Goal: Information Seeking & Learning: Learn about a topic

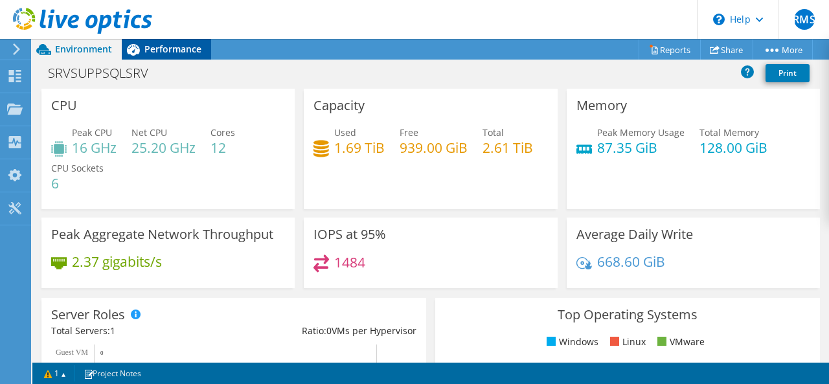
click at [164, 50] on span "Performance" at bounding box center [172, 49] width 57 height 12
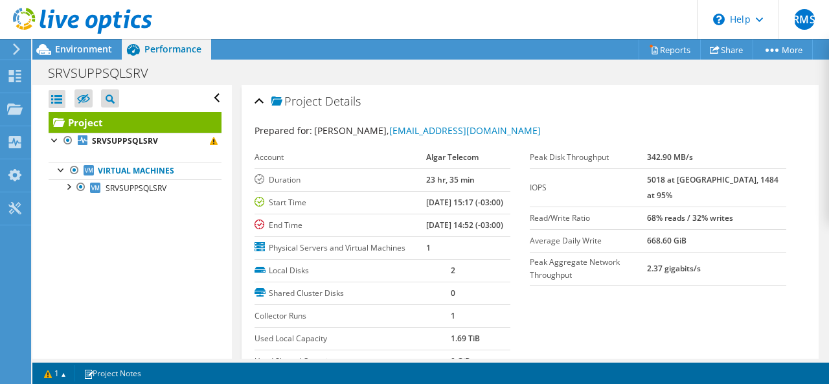
click at [61, 17] on icon at bounding box center [82, 21] width 139 height 27
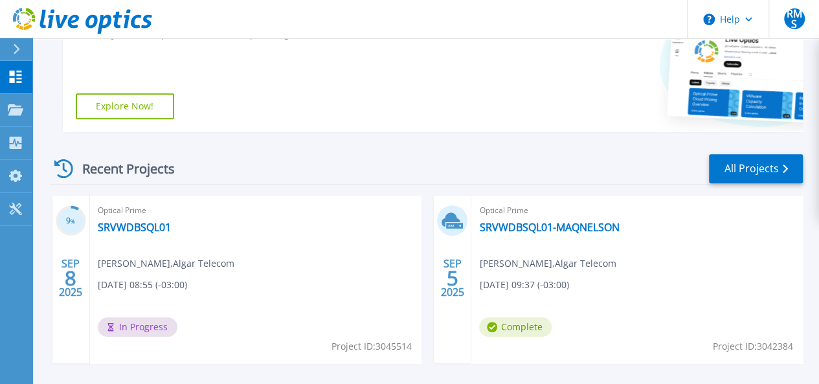
scroll to position [324, 0]
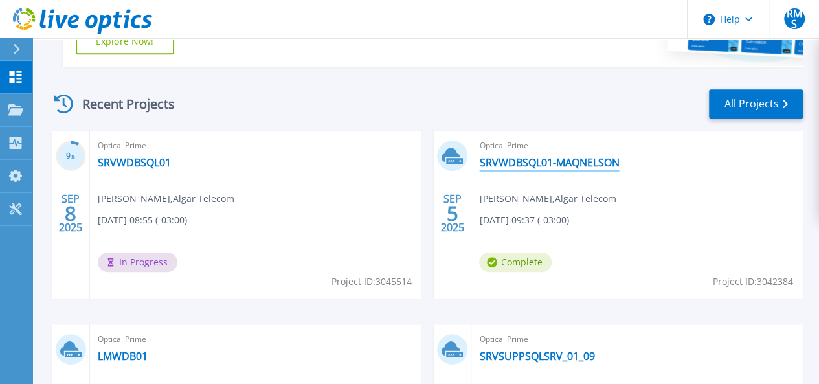
click at [479, 161] on link "SRVWDBSQL01-MAQNELSON" at bounding box center [549, 162] width 140 height 13
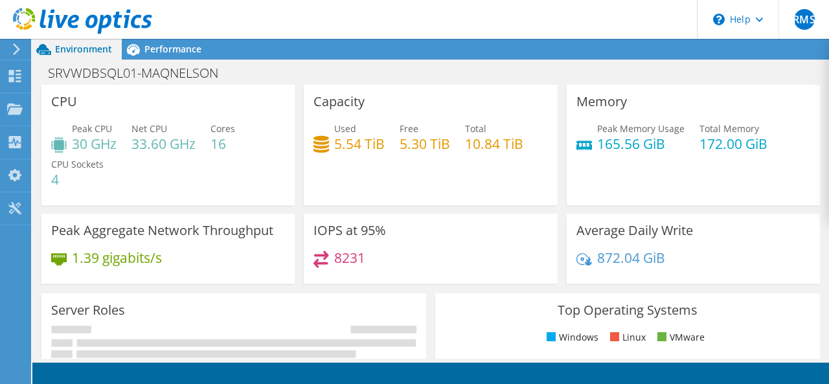
scroll to position [65, 0]
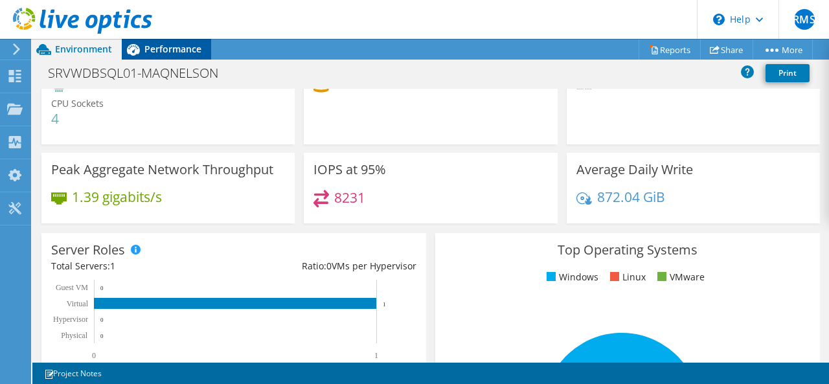
click at [162, 50] on span "Performance" at bounding box center [172, 49] width 57 height 12
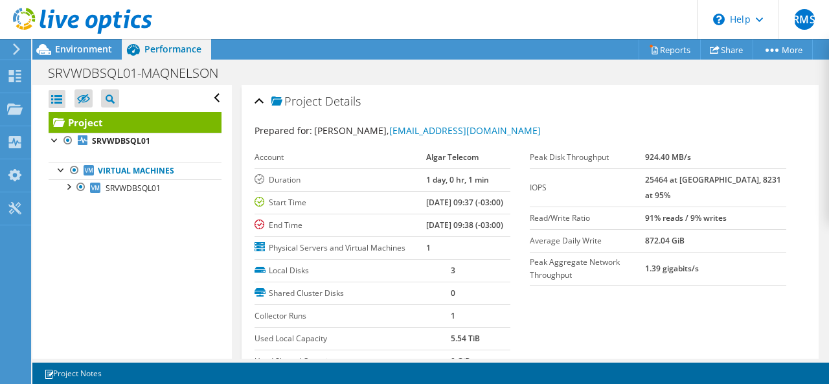
scroll to position [0, 0]
click at [68, 185] on div at bounding box center [67, 185] width 13 height 13
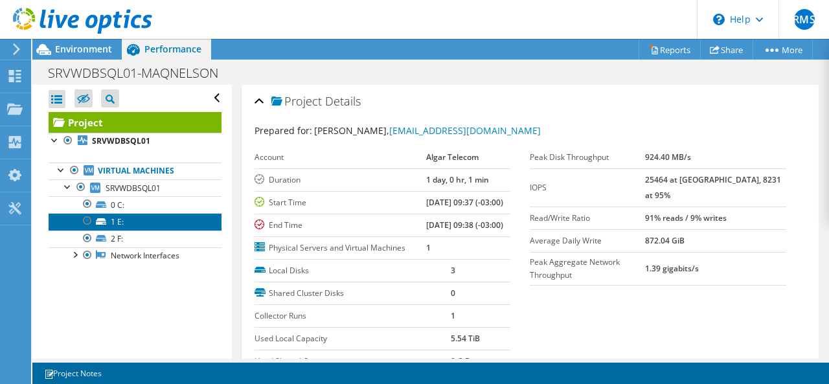
click at [106, 217] on link "1 E:" at bounding box center [135, 221] width 173 height 17
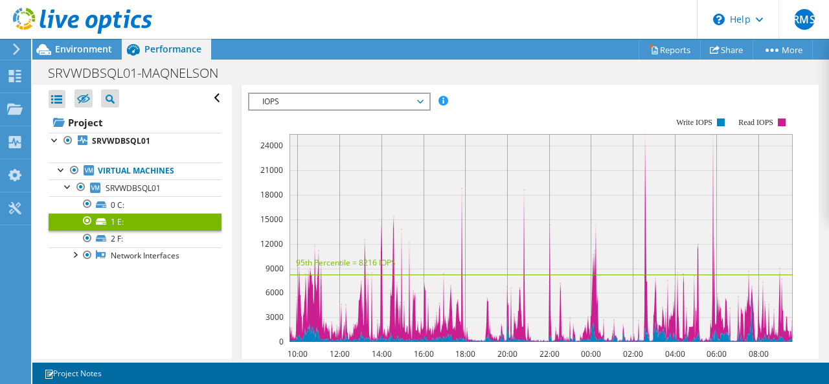
scroll to position [129, 0]
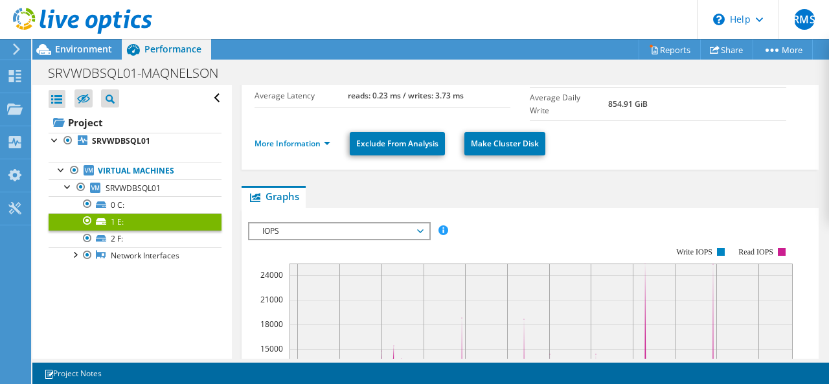
click at [419, 223] on span "IOPS" at bounding box center [339, 231] width 166 height 16
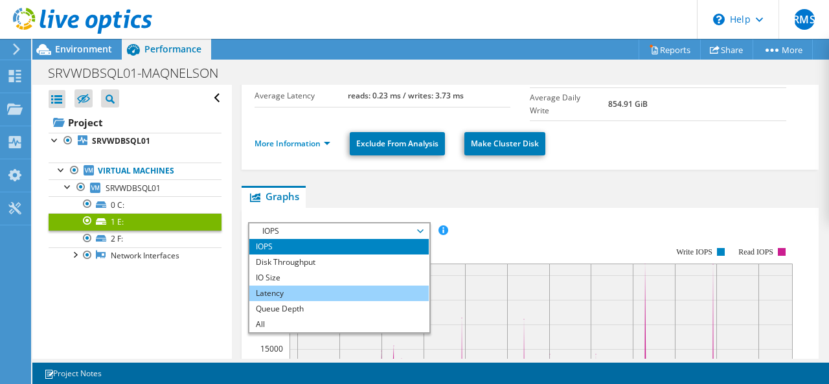
click at [303, 285] on li "Latency" at bounding box center [338, 293] width 179 height 16
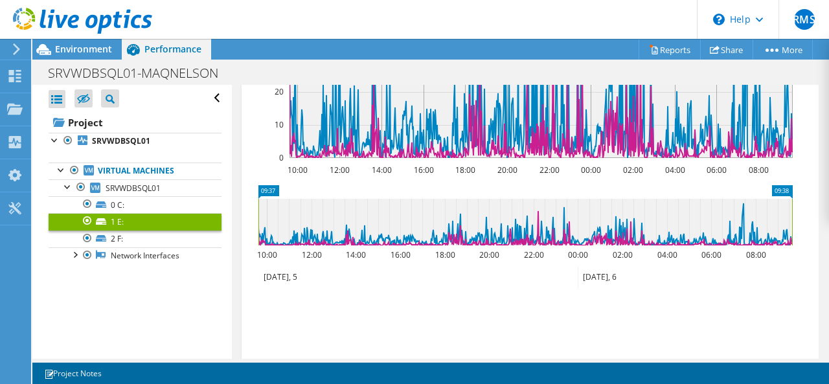
scroll to position [313, 0]
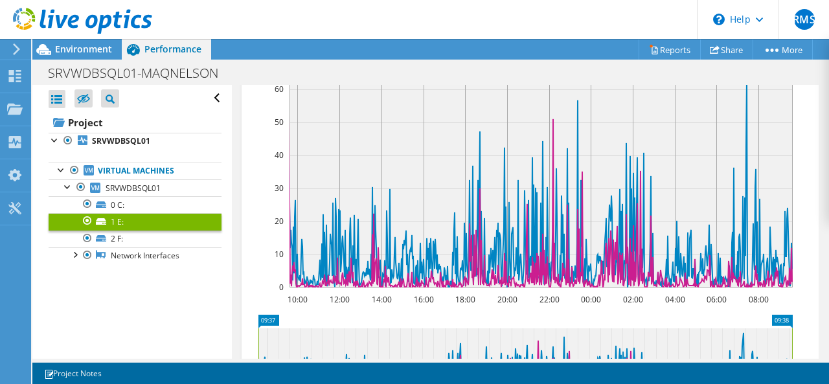
click at [60, 16] on icon at bounding box center [82, 21] width 139 height 27
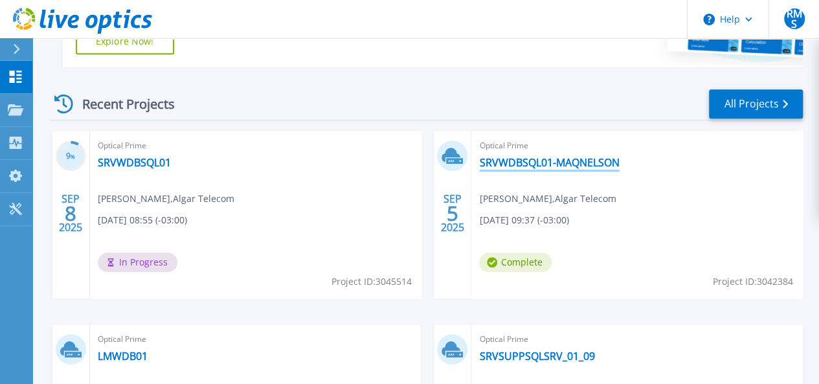
scroll to position [388, 0]
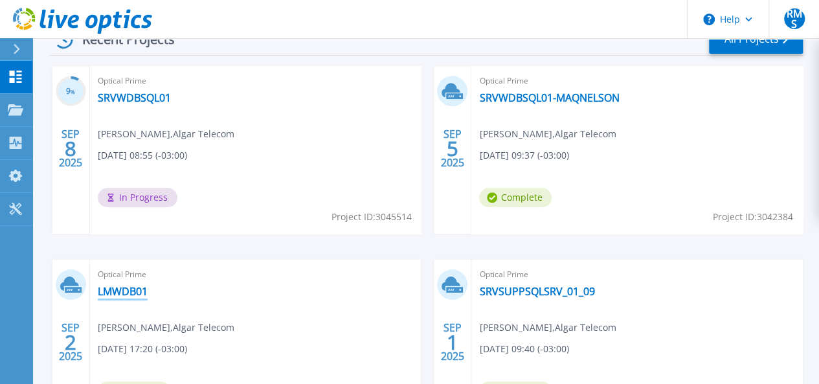
click at [148, 285] on link "LMWDB01" at bounding box center [123, 291] width 50 height 13
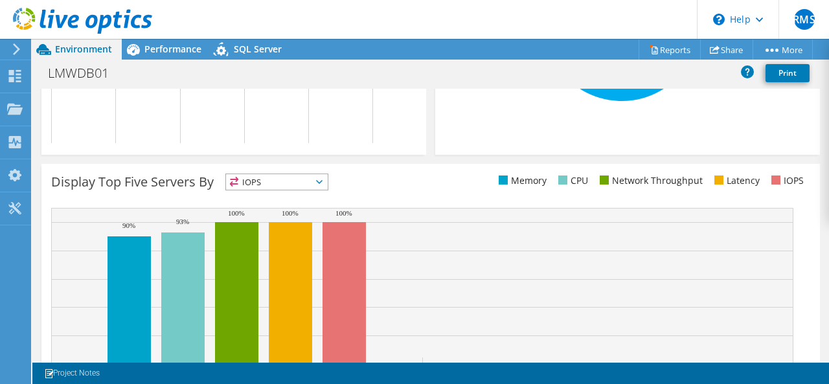
scroll to position [259, 0]
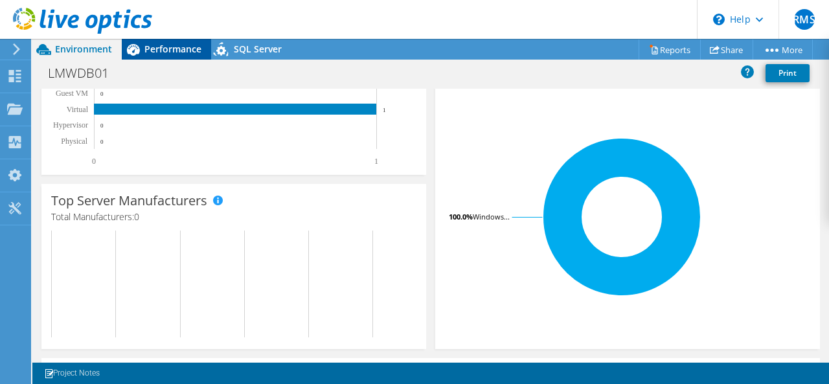
click at [176, 47] on span "Performance" at bounding box center [172, 49] width 57 height 12
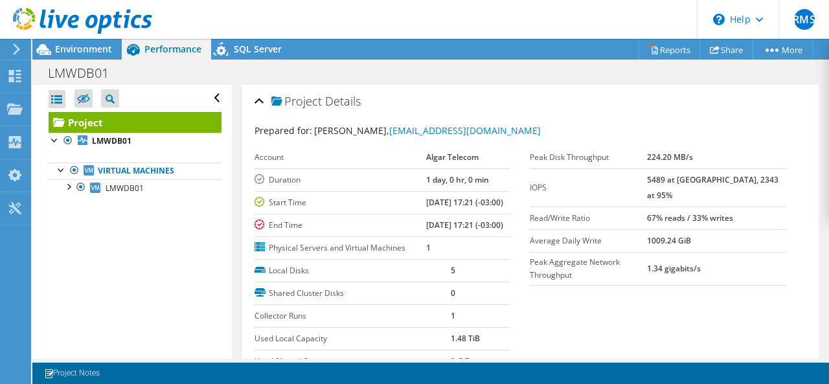
scroll to position [0, 0]
click at [246, 46] on span "SQL Server" at bounding box center [258, 49] width 48 height 12
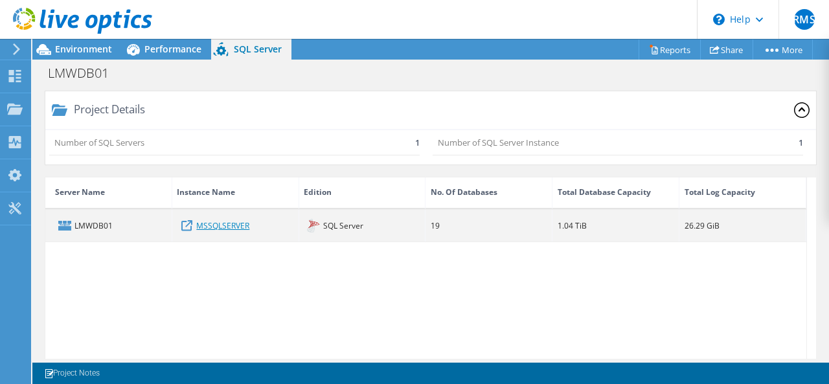
click at [212, 225] on link "MSSQLSERVER" at bounding box center [222, 225] width 53 height 14
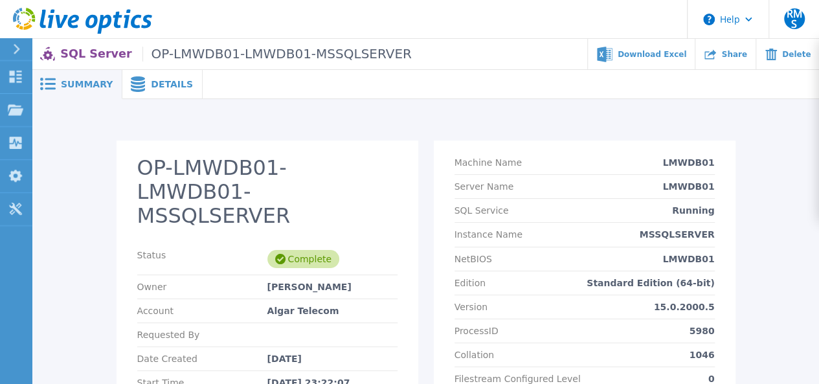
click at [159, 81] on span "Details" at bounding box center [172, 84] width 42 height 9
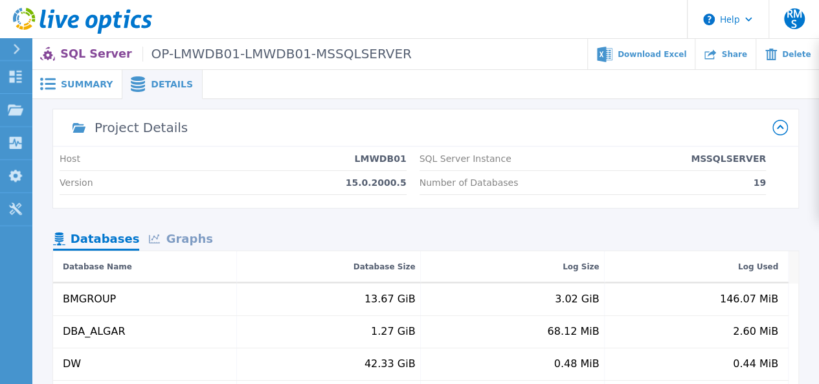
click at [179, 234] on div "Graphs" at bounding box center [180, 239] width 83 height 23
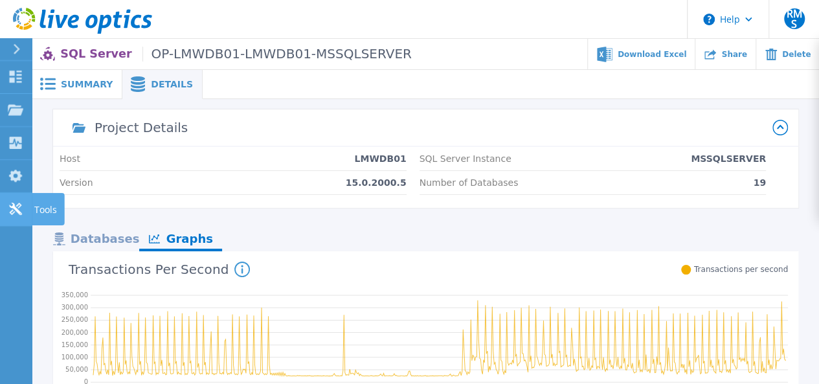
click at [17, 210] on icon at bounding box center [15, 209] width 12 height 12
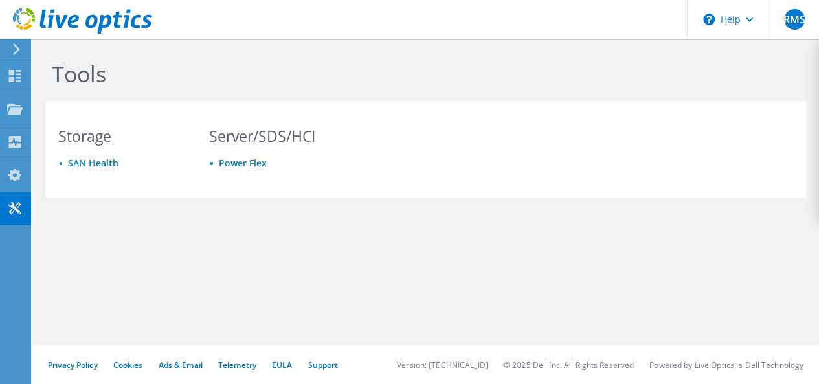
click at [67, 20] on icon at bounding box center [82, 21] width 139 height 27
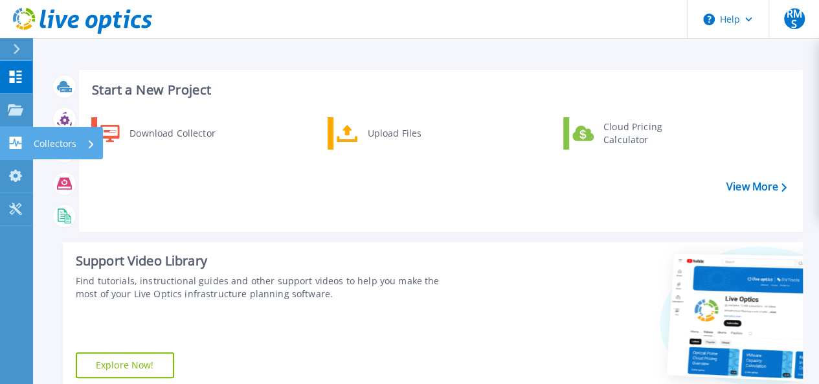
click at [13, 128] on link "Collectors Collectors" at bounding box center [16, 143] width 32 height 33
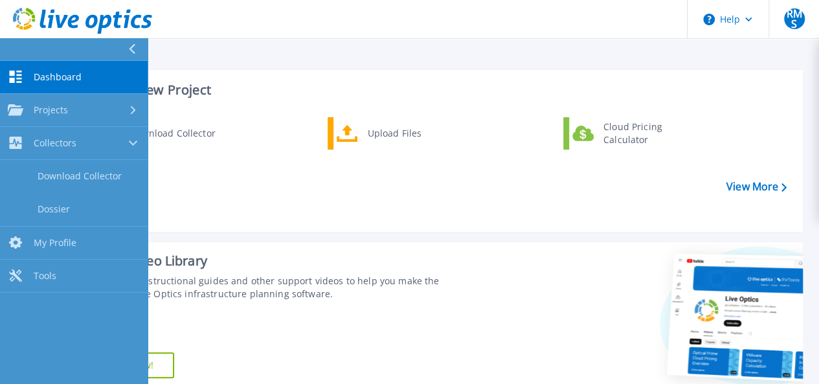
click at [56, 15] on icon at bounding box center [82, 21] width 139 height 27
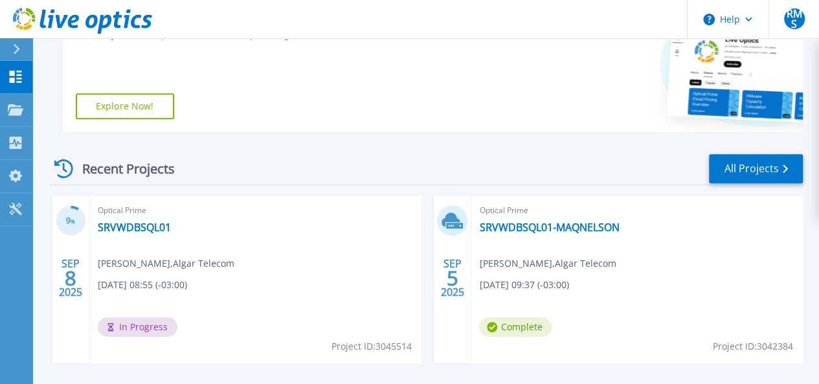
scroll to position [324, 0]
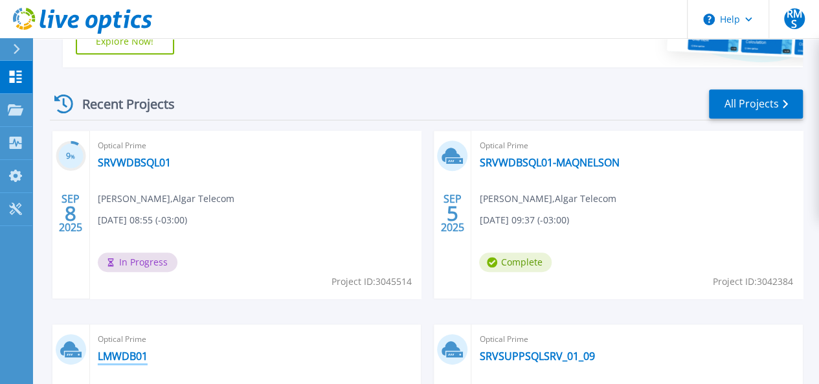
click at [148, 350] on link "LMWDB01" at bounding box center [123, 356] width 50 height 13
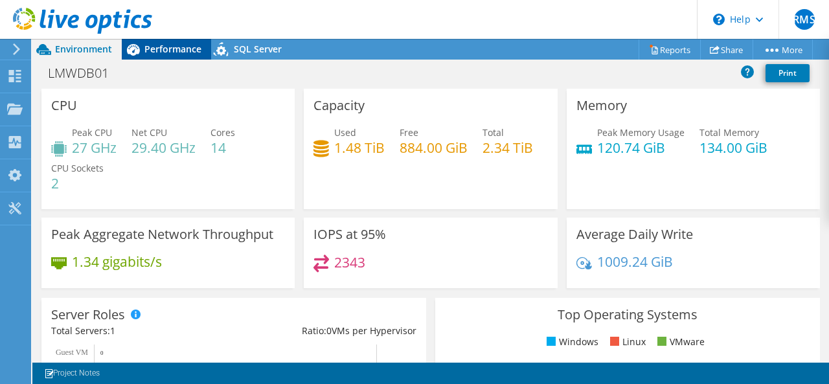
click at [183, 50] on span "Performance" at bounding box center [172, 49] width 57 height 12
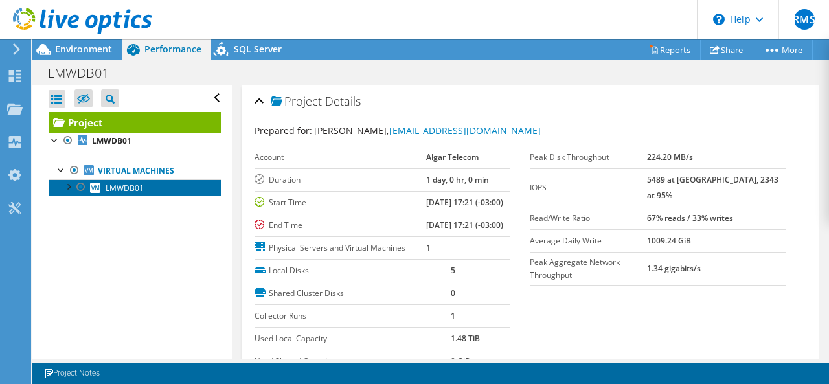
click at [119, 186] on span "LMWDB01" at bounding box center [125, 188] width 38 height 11
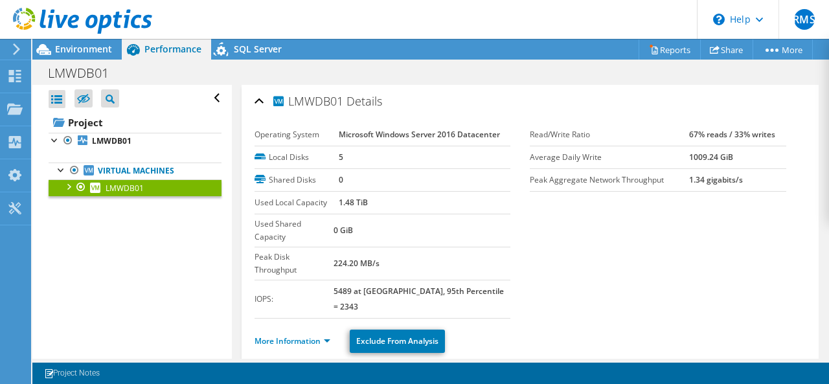
scroll to position [129, 0]
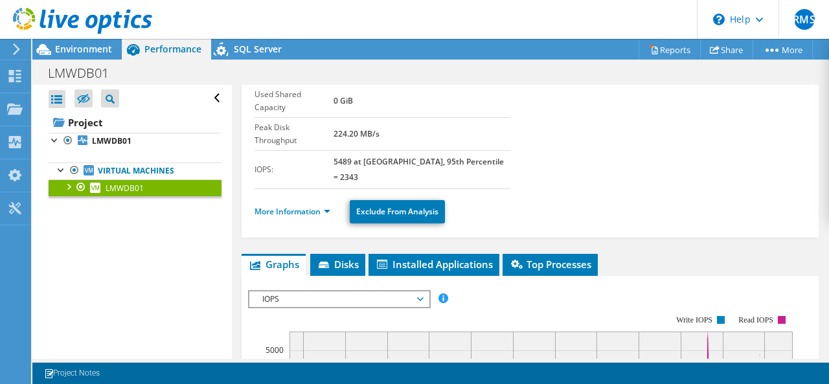
click at [74, 188] on div at bounding box center [80, 187] width 13 height 16
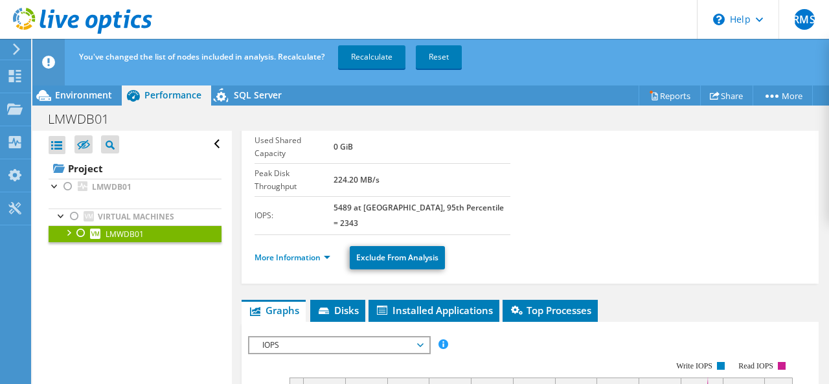
click at [70, 232] on div at bounding box center [67, 231] width 13 height 13
click at [80, 230] on div at bounding box center [80, 233] width 13 height 16
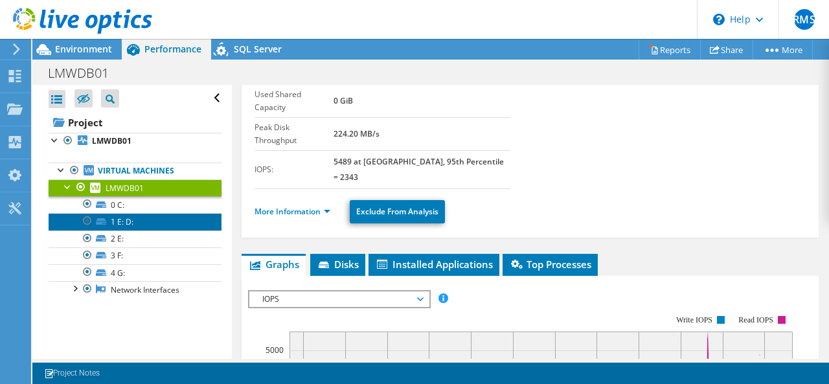
click at [111, 219] on link "1 E: D:" at bounding box center [135, 221] width 173 height 17
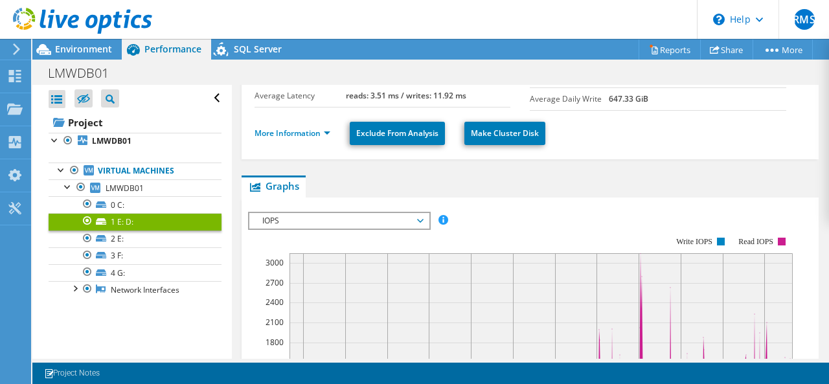
scroll to position [194, 0]
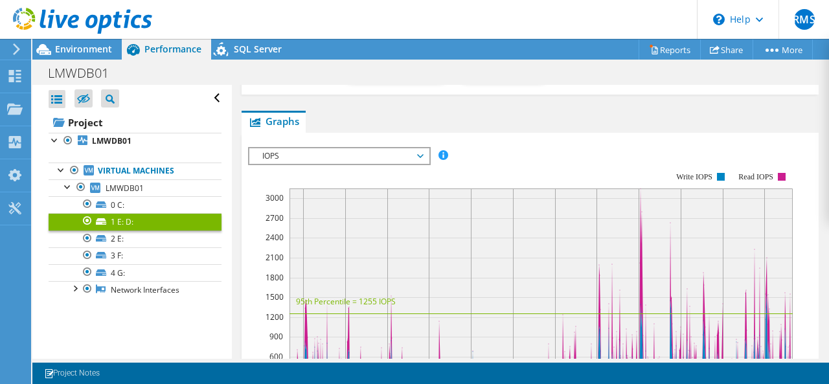
click at [410, 148] on span "IOPS" at bounding box center [339, 156] width 166 height 16
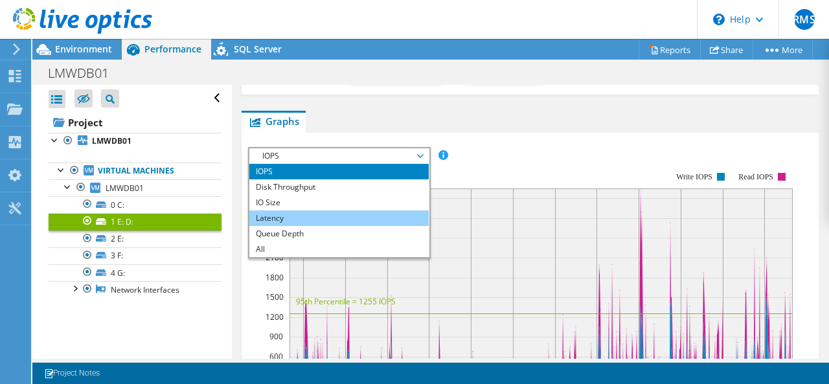
click at [281, 210] on li "Latency" at bounding box center [338, 218] width 179 height 16
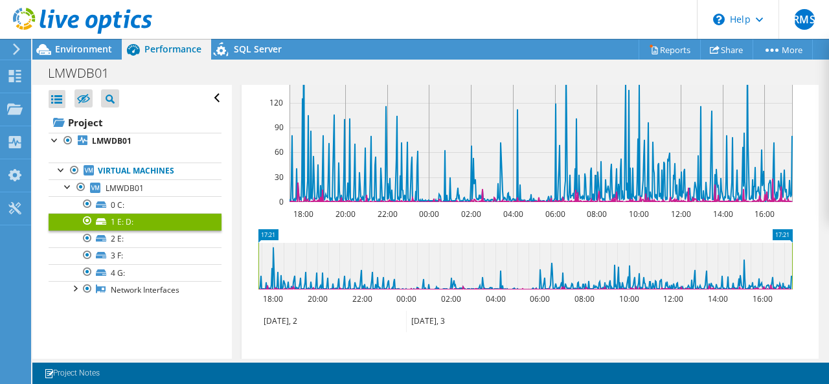
scroll to position [507, 0]
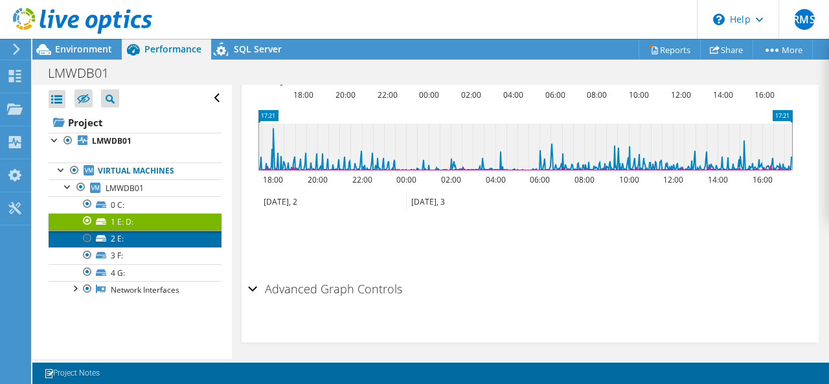
click at [124, 238] on link "2 E:" at bounding box center [135, 238] width 173 height 17
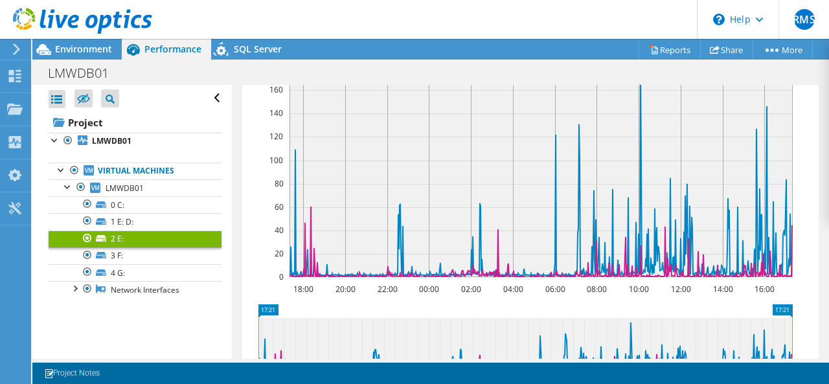
scroll to position [378, 0]
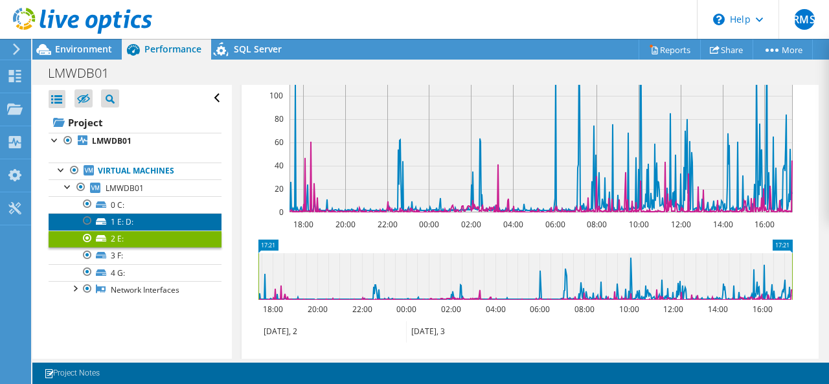
click at [121, 217] on link "1 E: D:" at bounding box center [135, 221] width 173 height 17
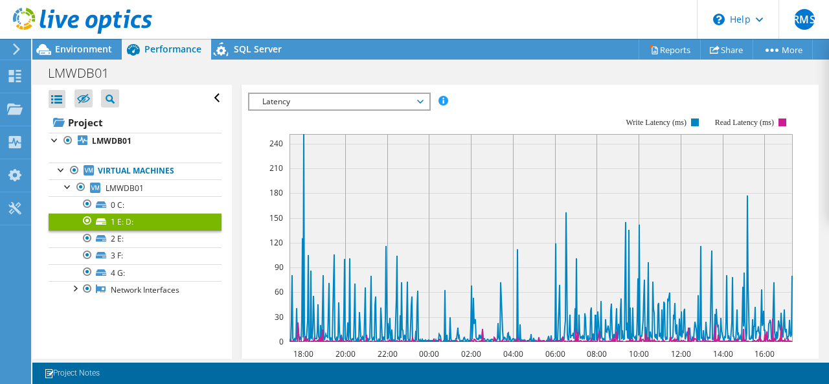
scroll to position [313, 0]
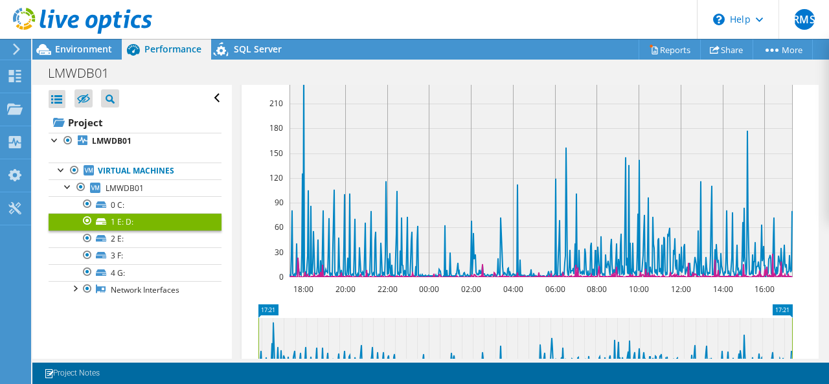
click at [452, 10] on header "RMS End User [PERSON_NAME] [PERSON_NAME][EMAIL_ADDRESS][DOMAIN_NAME] Algar Tele…" at bounding box center [414, 19] width 829 height 39
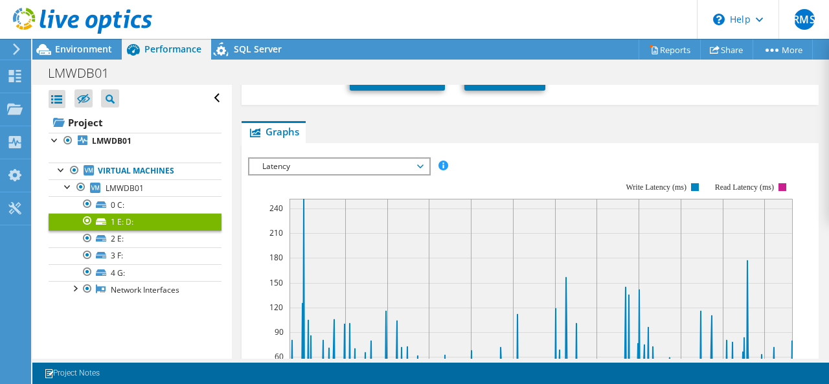
scroll to position [249, 0]
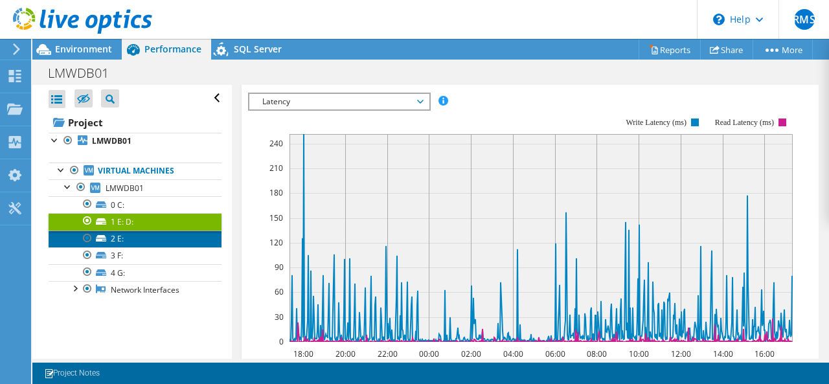
click at [115, 235] on link "2 E:" at bounding box center [135, 238] width 173 height 17
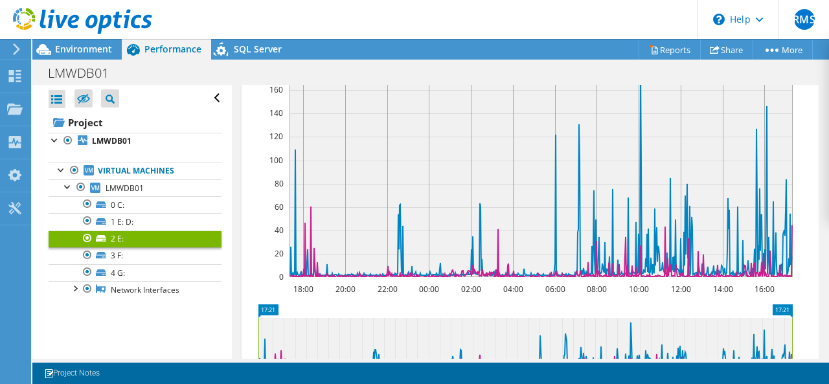
scroll to position [443, 0]
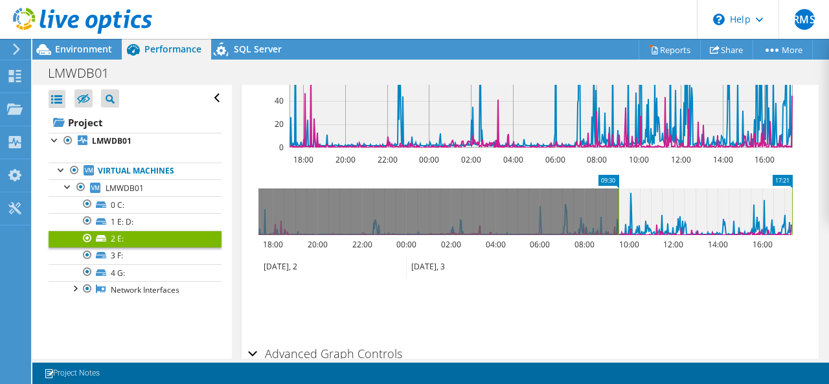
drag, startPoint x: 259, startPoint y: 212, endPoint x: 619, endPoint y: 206, distance: 359.9
click at [619, 206] on rect at bounding box center [618, 211] width 5 height 47
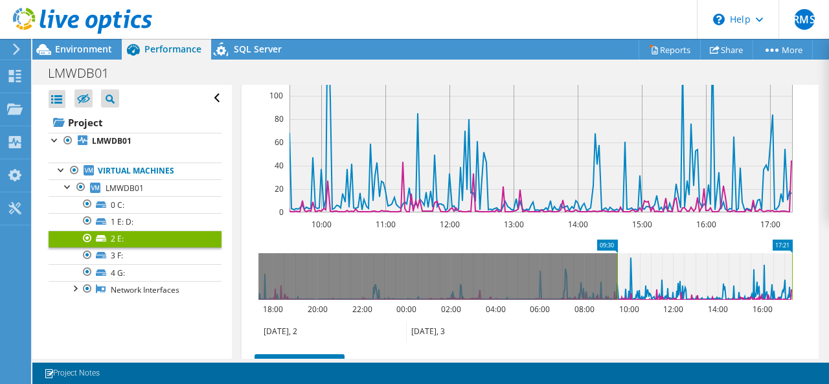
scroll to position [249, 0]
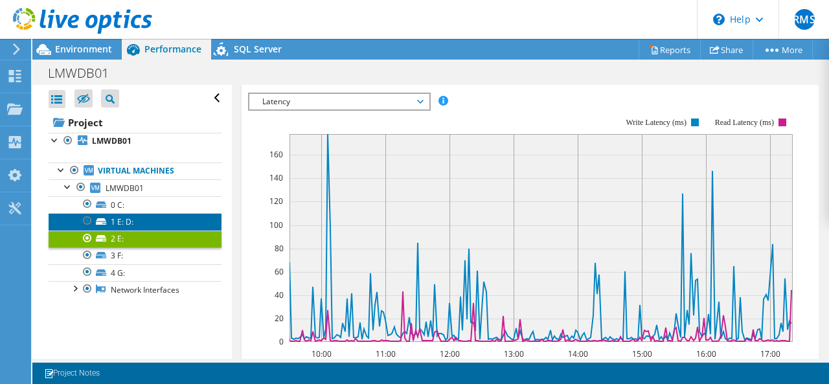
click at [127, 221] on link "1 E: D:" at bounding box center [135, 221] width 173 height 17
